Goal: Task Accomplishment & Management: Manage account settings

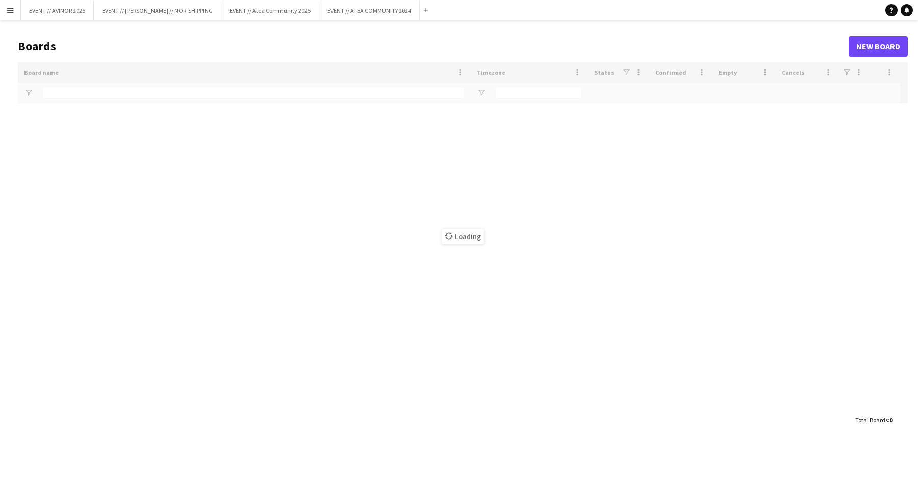
type input "**********"
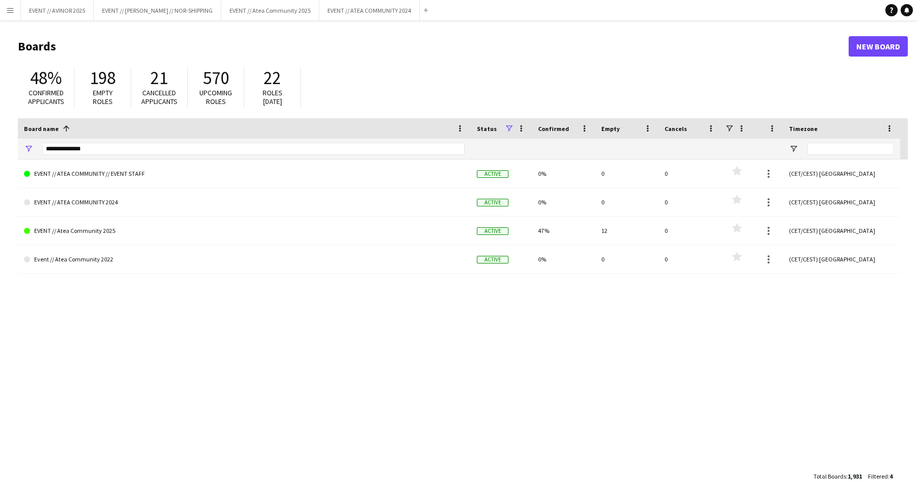
click at [11, 12] on app-icon "Menu" at bounding box center [10, 10] width 8 height 8
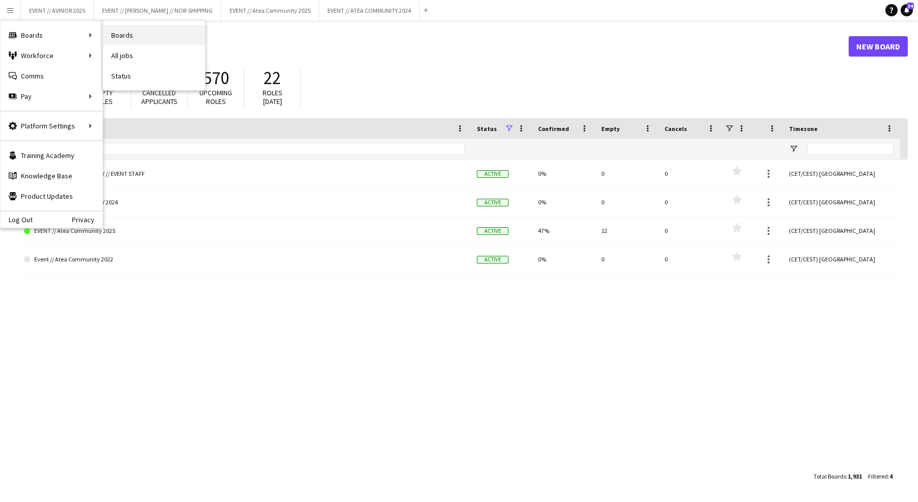
click at [118, 38] on link "Boards" at bounding box center [154, 35] width 102 height 20
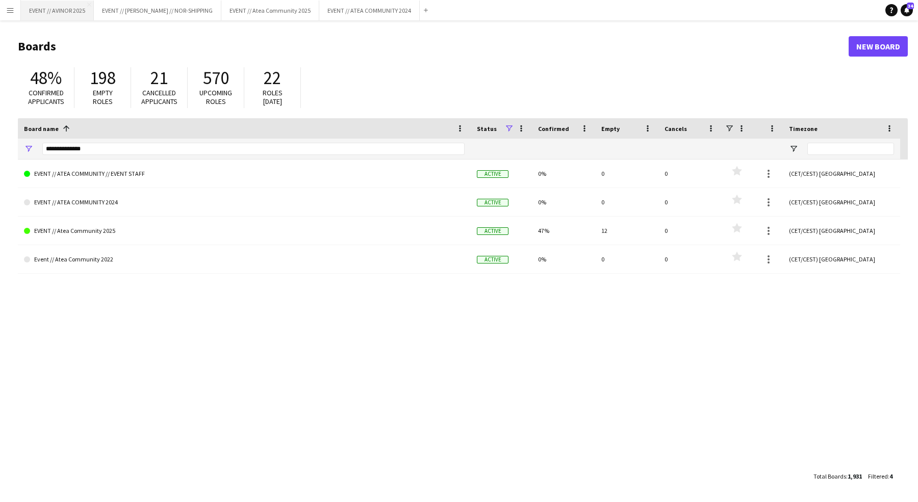
click at [69, 13] on button "EVENT // AVINOR 2025 Close" at bounding box center [57, 11] width 73 height 20
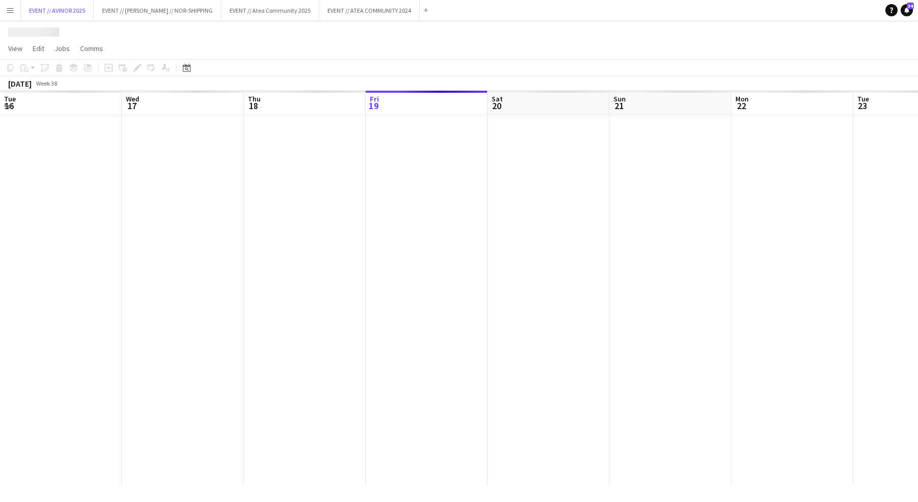
scroll to position [0, 244]
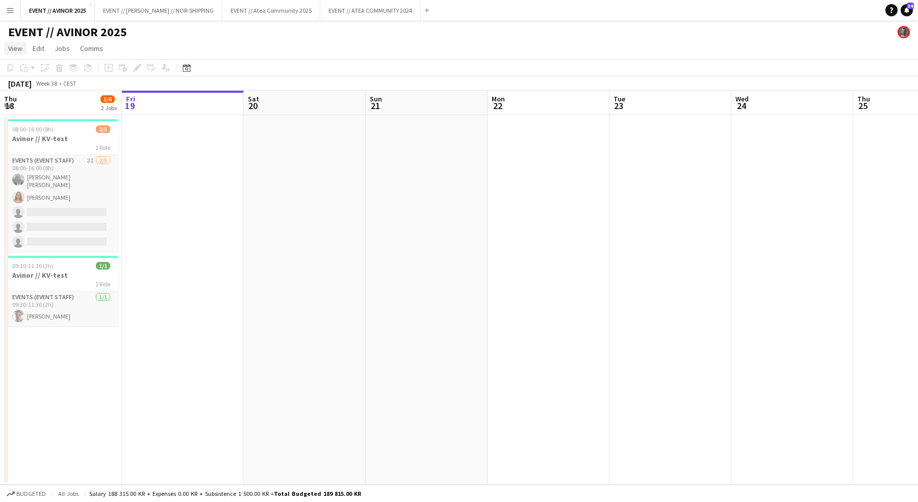
click at [10, 52] on span "View" at bounding box center [15, 48] width 14 height 9
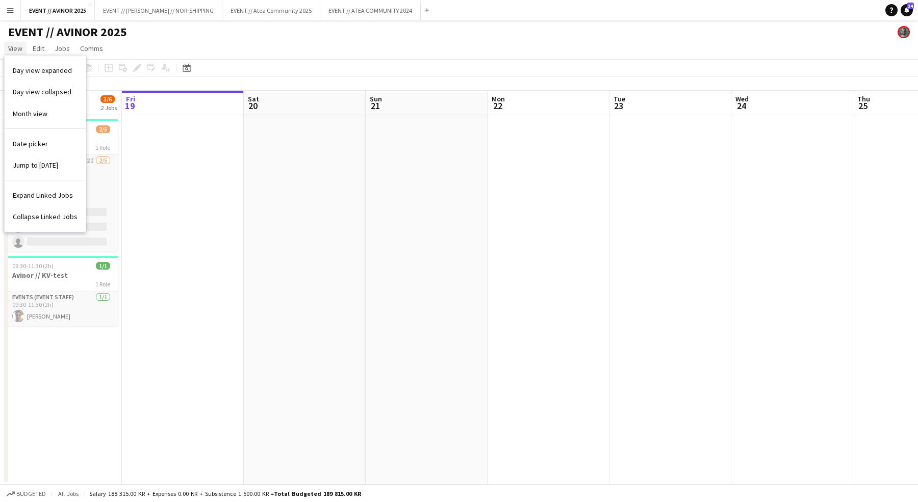
click at [16, 48] on span "View" at bounding box center [15, 48] width 14 height 9
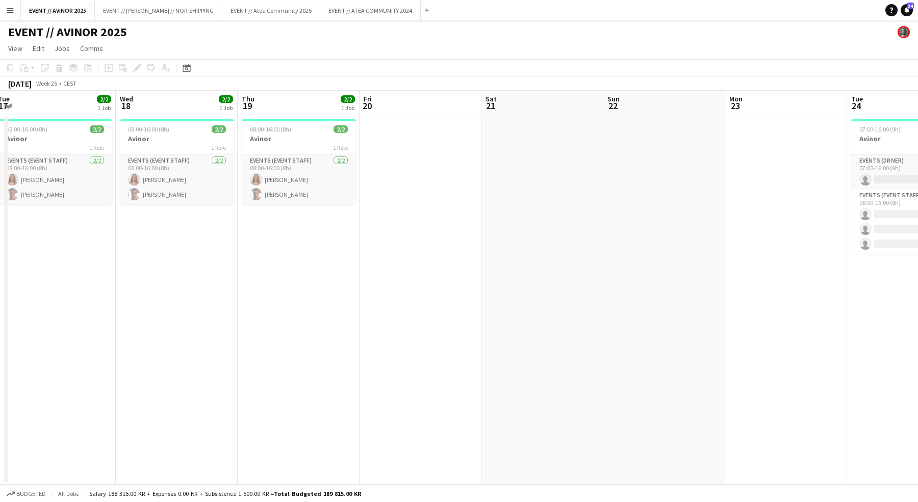
scroll to position [0, 459]
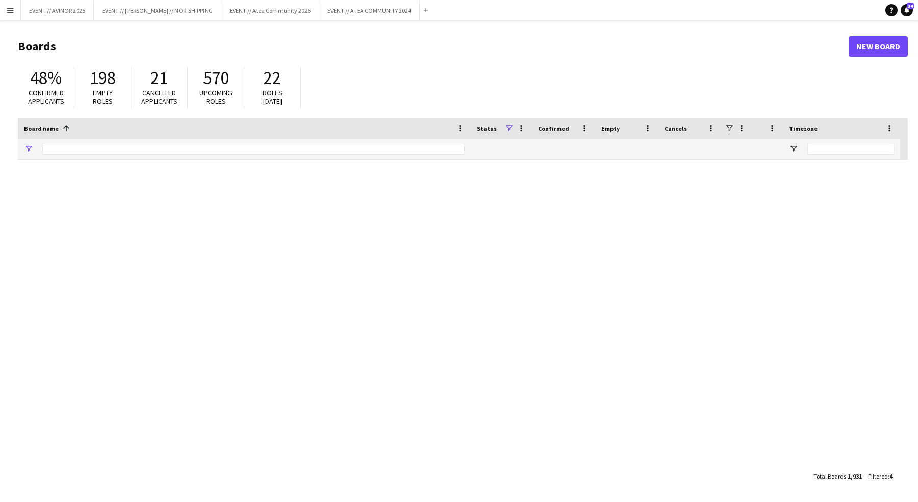
type input "**********"
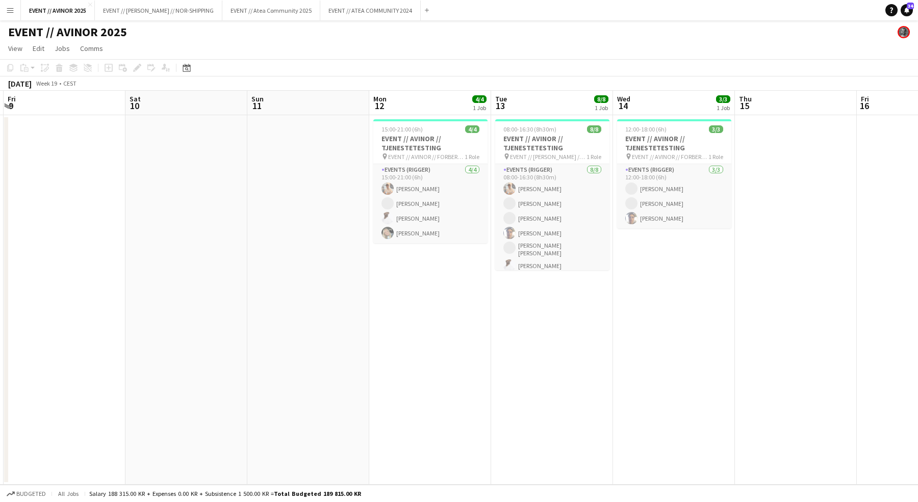
scroll to position [0, 370]
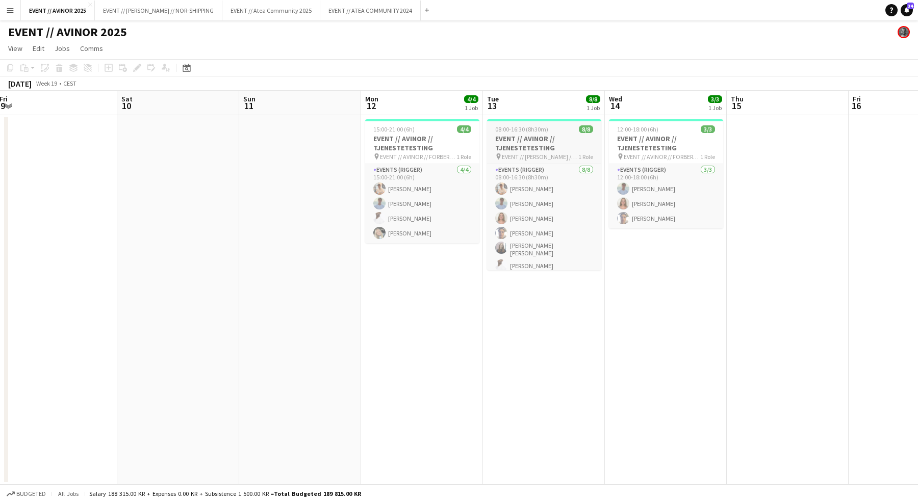
click at [547, 141] on h3 "EVENT // AVINOR // TJENESTETESTING" at bounding box center [544, 143] width 114 height 18
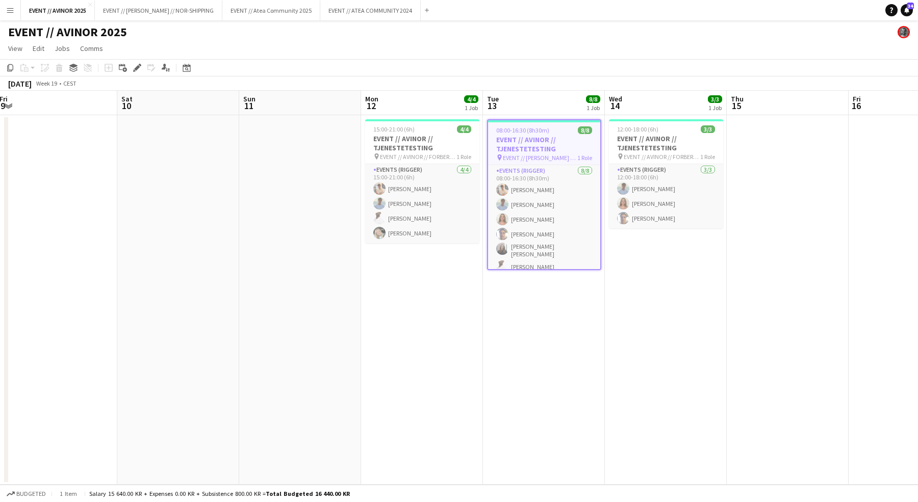
click at [508, 338] on app-date-cell "08:00-16:30 (8h30m) 8/8 EVENT // AVINOR // TJENESTETESTING pin EVENT // AVINOR …" at bounding box center [544, 300] width 122 height 370
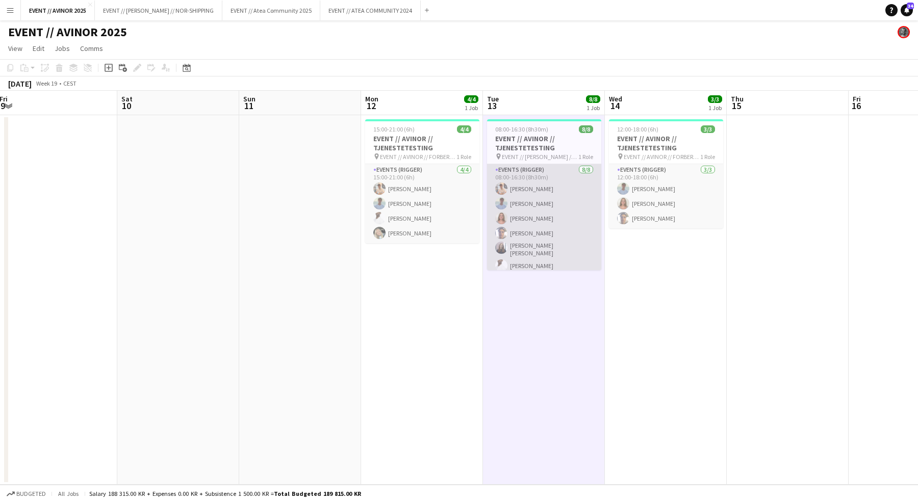
click at [543, 248] on app-card-role "Events (Rigger) 8/8 08:00-16:30 (8h30m) Alban Idrizi Fredrik Bronken Næss Selma…" at bounding box center [544, 234] width 114 height 141
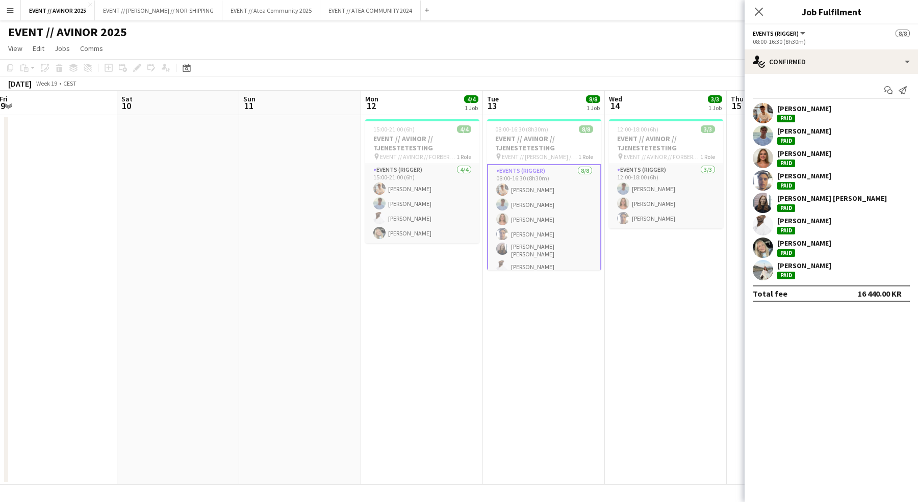
click at [611, 315] on app-date-cell "12:00-18:00 (6h) 3/3 EVENT // AVINOR // TJENESTETESTING pin EVENT // AVINOR // …" at bounding box center [666, 300] width 122 height 370
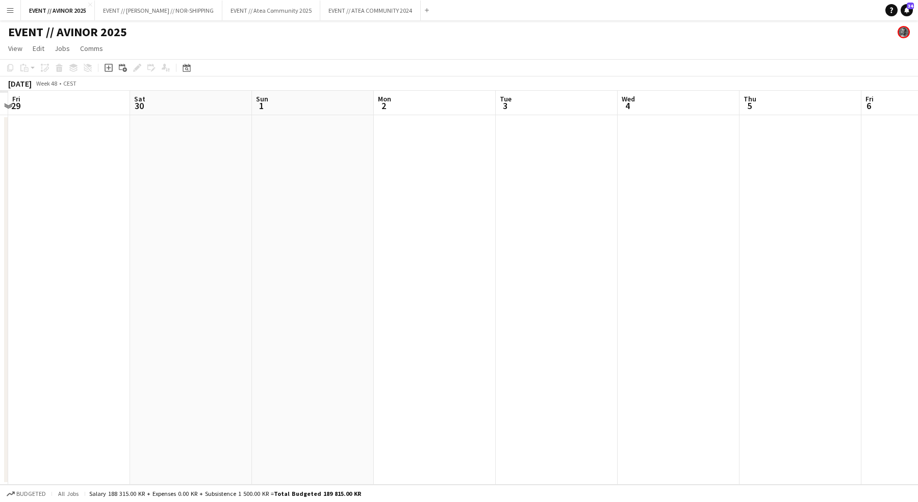
scroll to position [0, 296]
click at [4, 14] on button "Menu" at bounding box center [10, 10] width 20 height 20
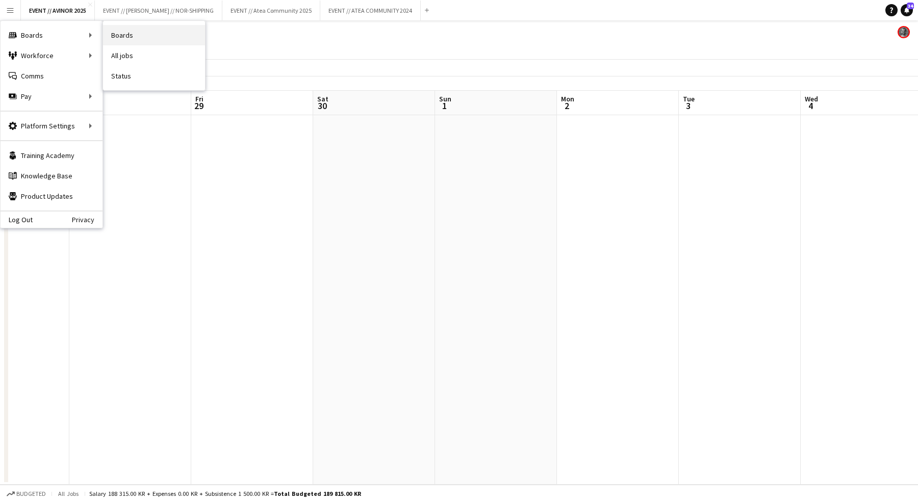
click at [120, 33] on link "Boards" at bounding box center [154, 35] width 102 height 20
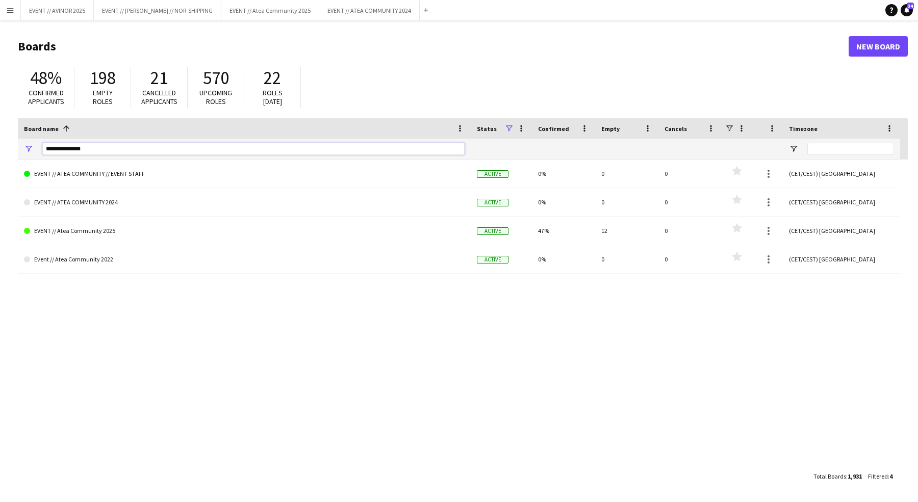
click at [91, 145] on input "**********" at bounding box center [253, 149] width 422 height 12
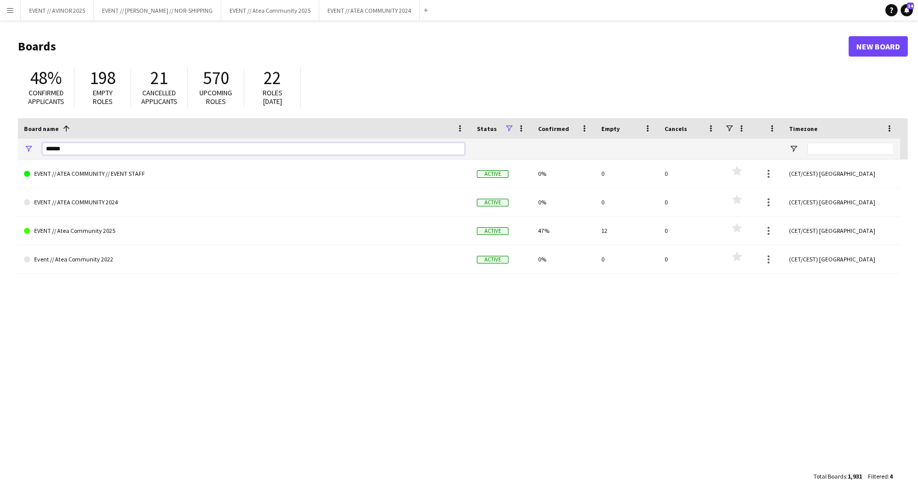
type input "******"
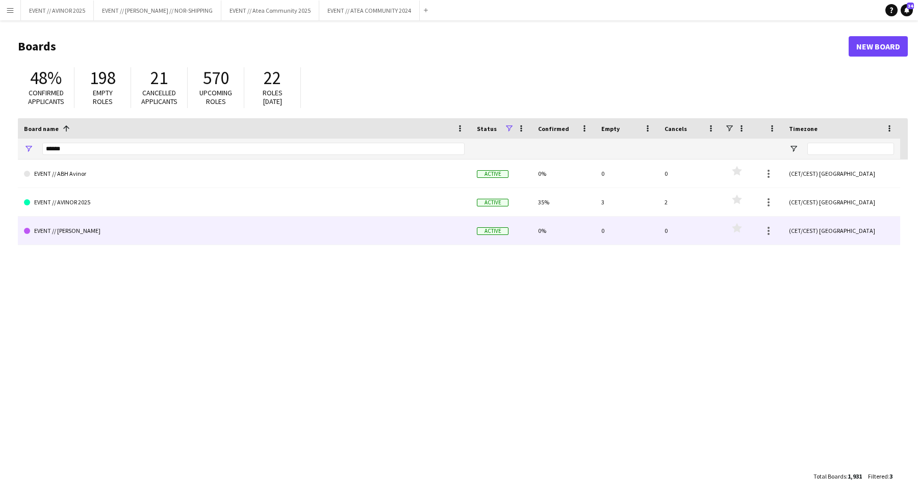
click at [141, 223] on link "EVENT // AVINOR GARDERMOEN" at bounding box center [244, 231] width 440 height 29
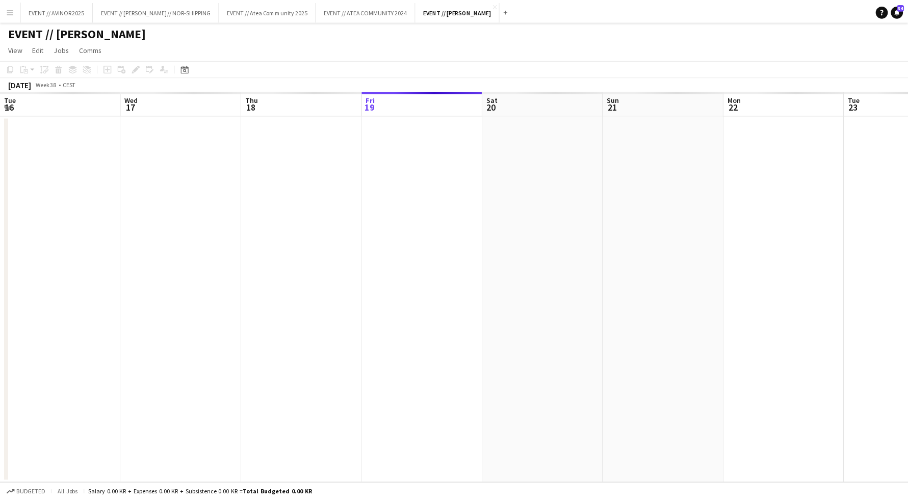
scroll to position [0, 244]
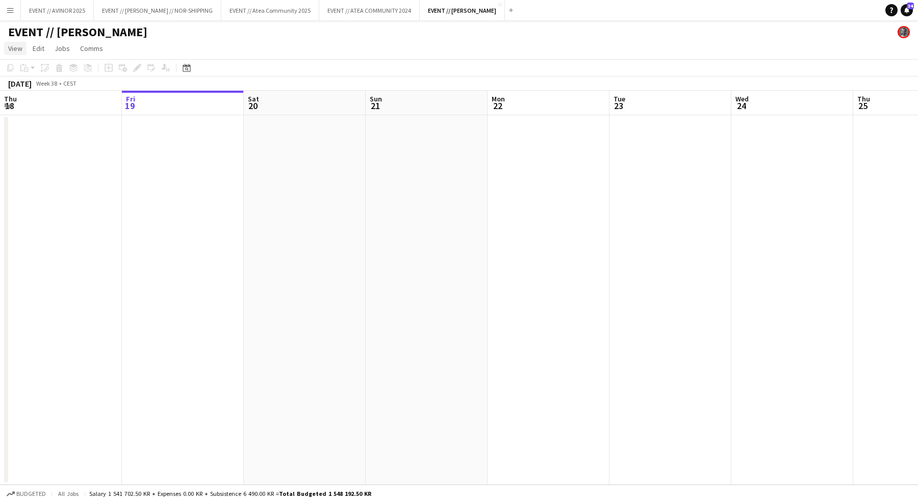
click at [16, 47] on span "View" at bounding box center [15, 48] width 14 height 9
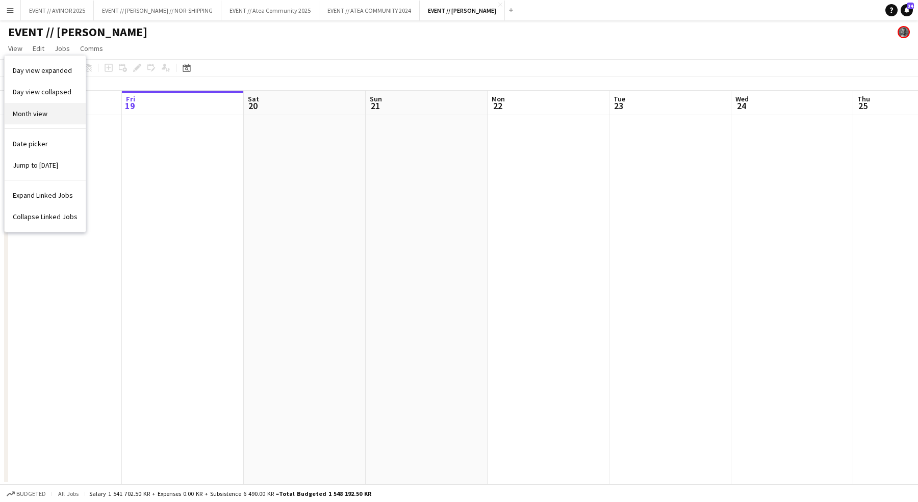
click at [43, 118] on link "Month view" at bounding box center [45, 113] width 81 height 21
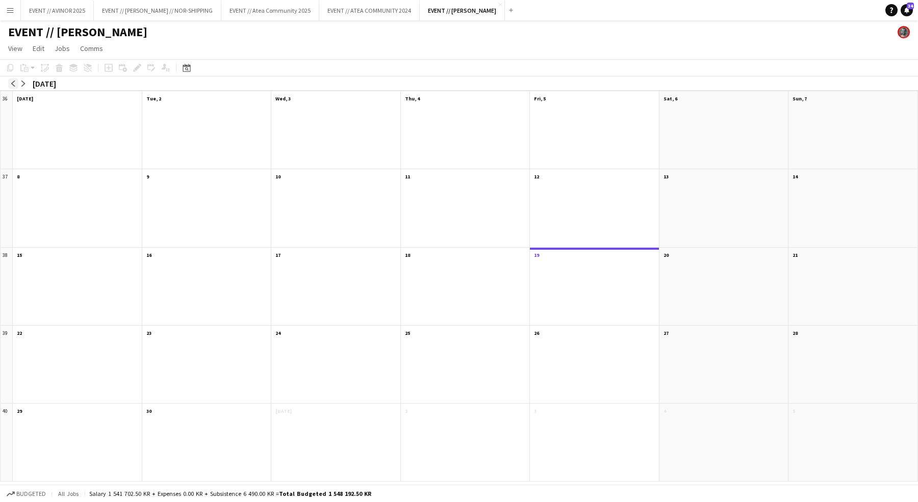
click at [12, 83] on app-icon "arrow-left" at bounding box center [13, 84] width 6 height 6
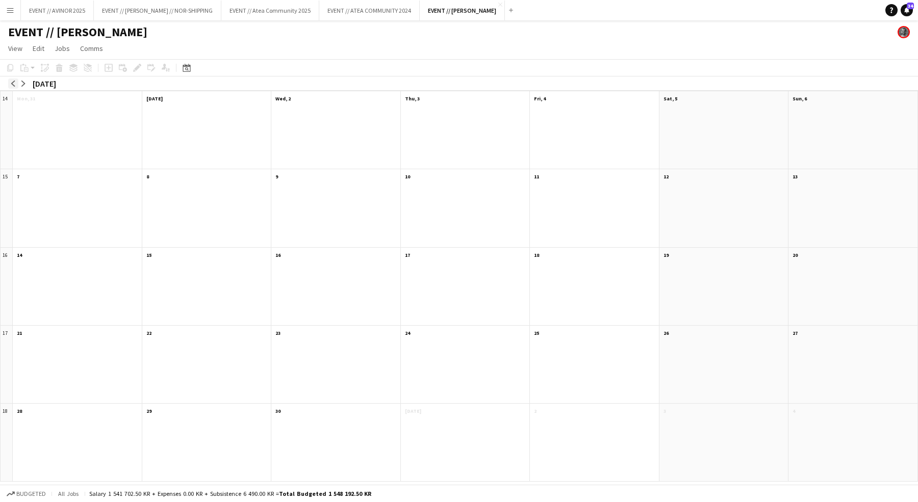
click at [12, 83] on app-icon "arrow-left" at bounding box center [13, 84] width 6 height 6
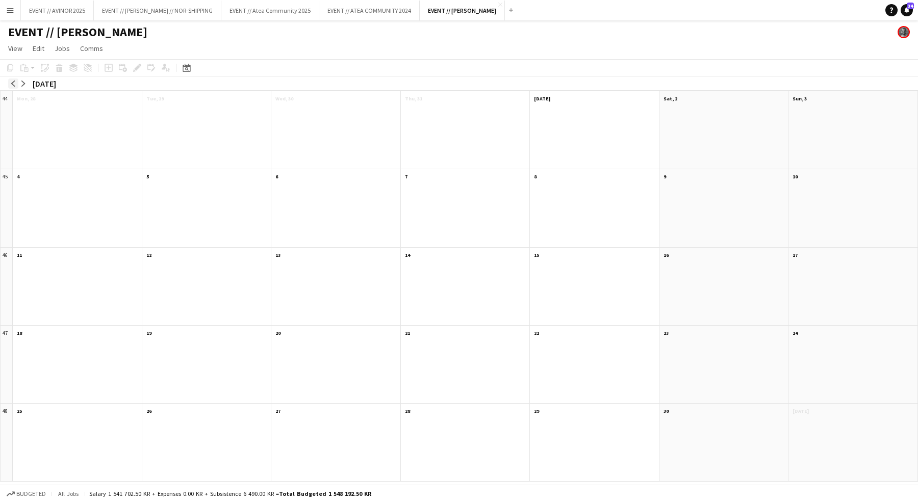
click at [12, 83] on app-icon "arrow-left" at bounding box center [13, 84] width 6 height 6
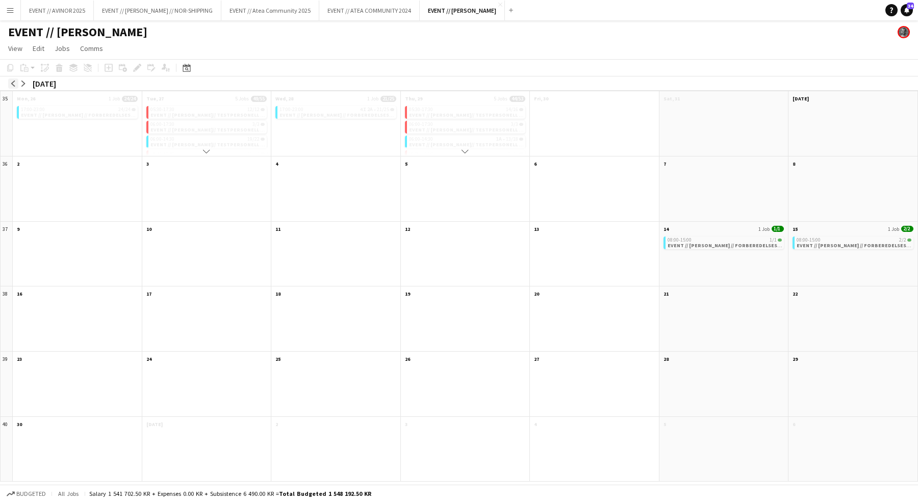
click at [12, 83] on app-icon "arrow-left" at bounding box center [13, 84] width 6 height 6
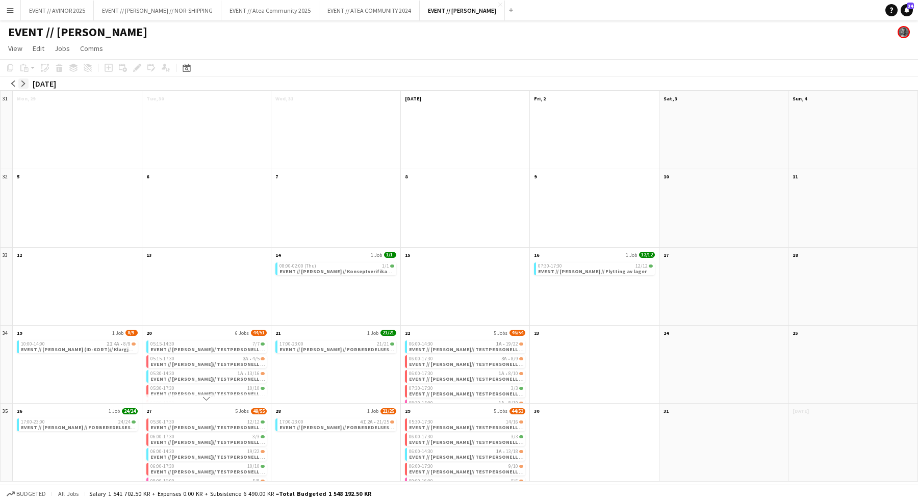
click at [24, 82] on app-icon "arrow-right" at bounding box center [23, 84] width 6 height 6
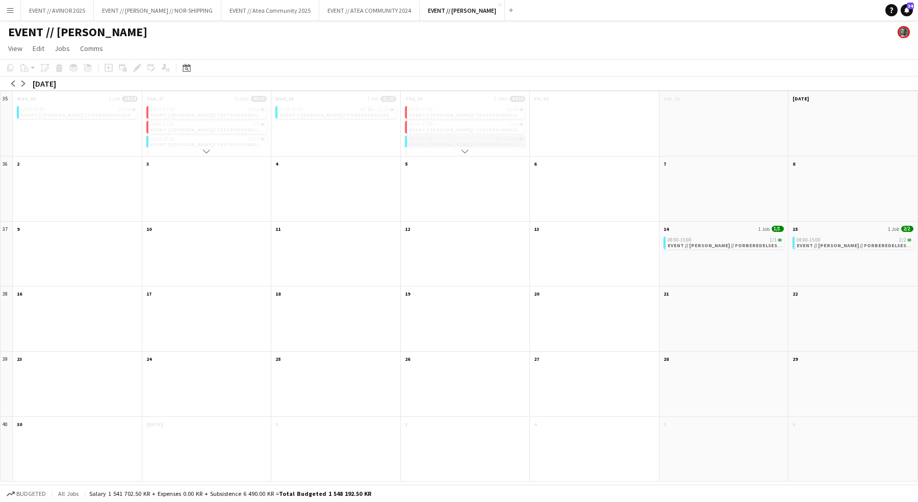
click at [474, 139] on div "06:00-14:30 1A • 13/18" at bounding box center [466, 139] width 115 height 5
click at [467, 122] on div "06:00-17:30 3/3" at bounding box center [466, 124] width 115 height 5
click at [465, 124] on div "06:00-17:30 3/3" at bounding box center [466, 124] width 115 height 5
click at [21, 53] on span "View" at bounding box center [15, 48] width 14 height 9
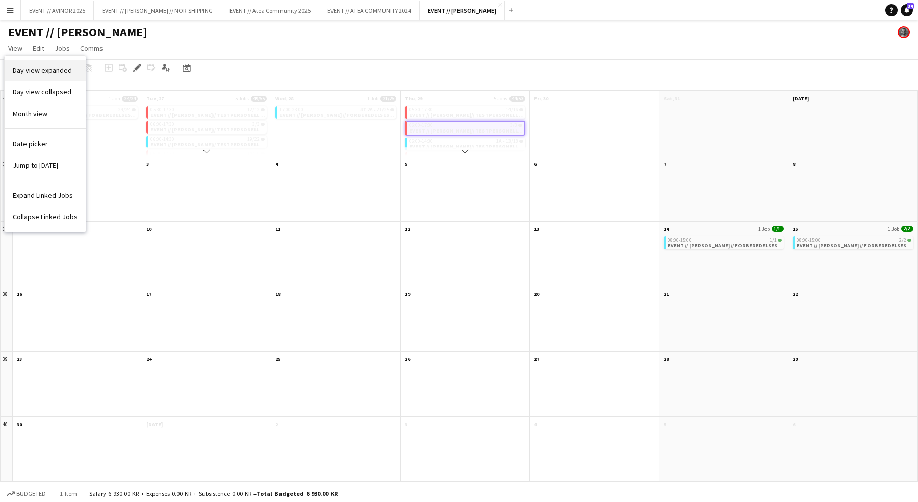
click at [46, 75] on link "Day view expanded" at bounding box center [45, 70] width 81 height 21
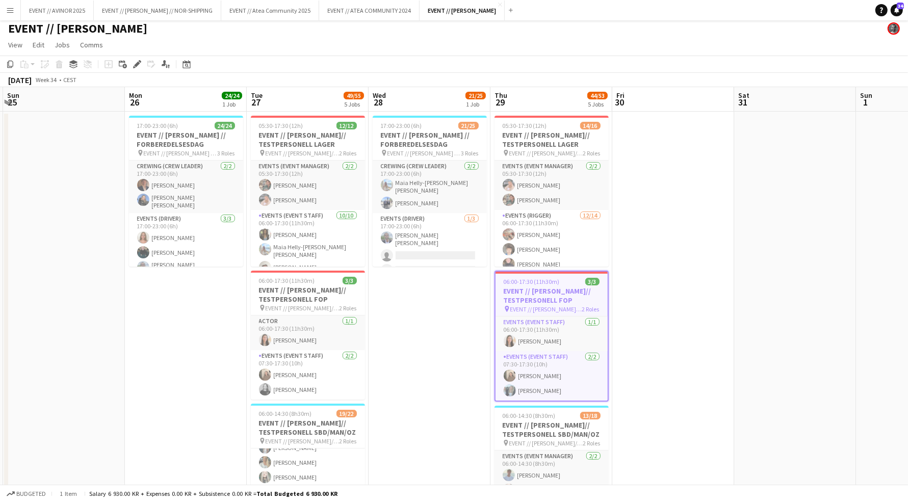
scroll to position [3, 0]
